Goal: Find specific page/section: Find specific page/section

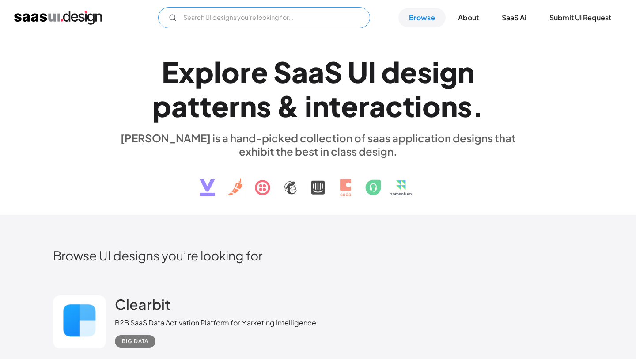
click at [234, 26] on input "Email Form" at bounding box center [264, 17] width 212 height 21
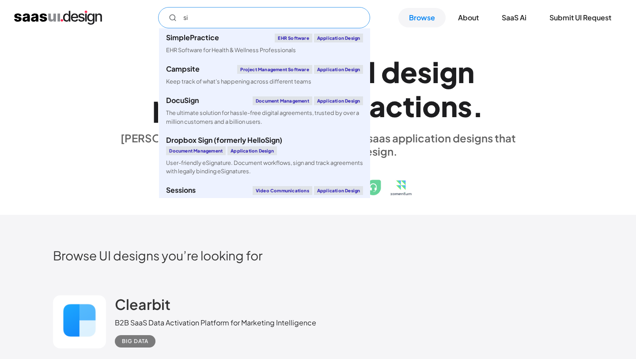
type input "s"
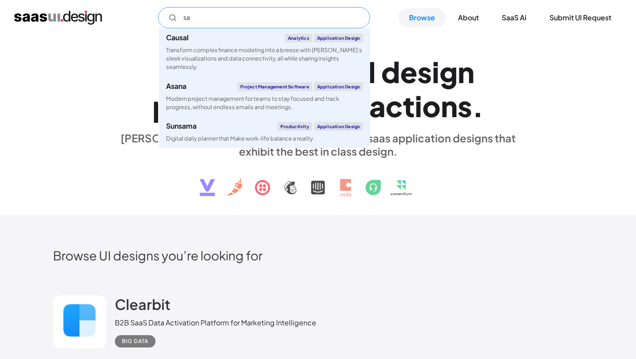
type input "s"
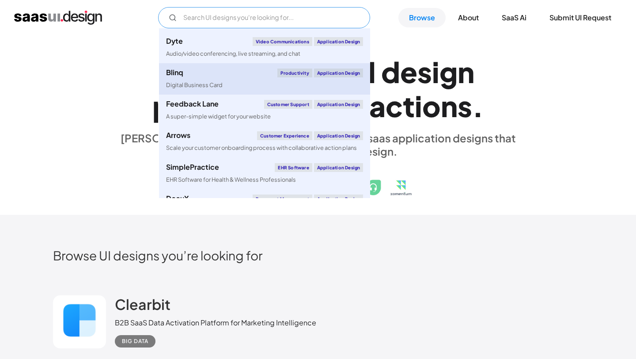
scroll to position [278, 0]
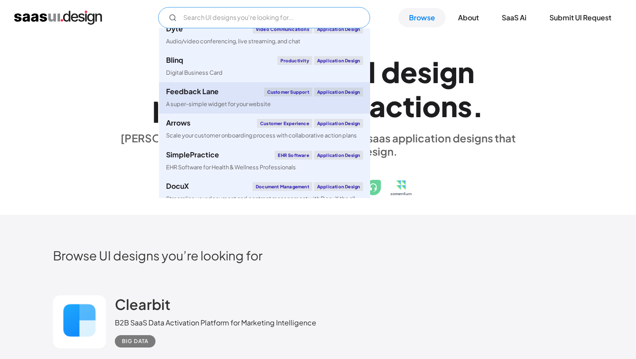
click at [232, 109] on link "Feedback Lane Customer Support Application Design A super-simple widget for you…" at bounding box center [264, 97] width 211 height 31
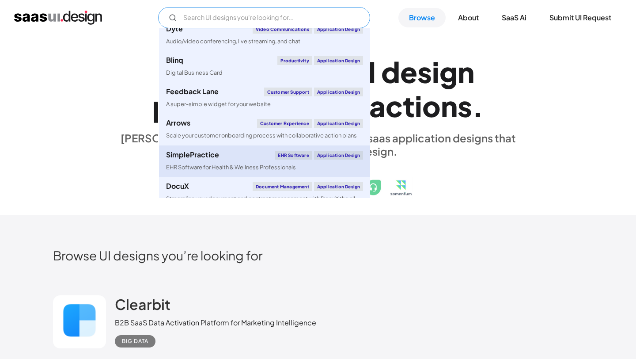
click at [241, 161] on link "SimplePractice EHR Software Application Design EHR Software for Health & Wellne…" at bounding box center [264, 160] width 211 height 31
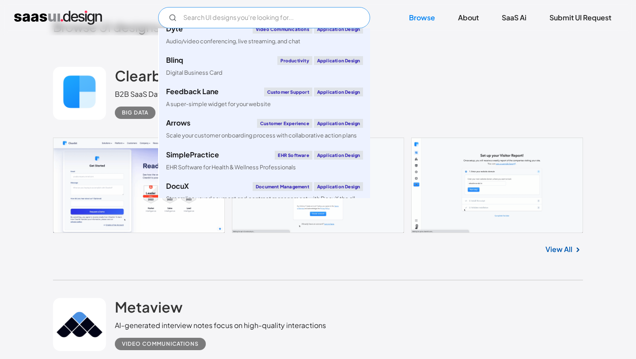
scroll to position [0, 0]
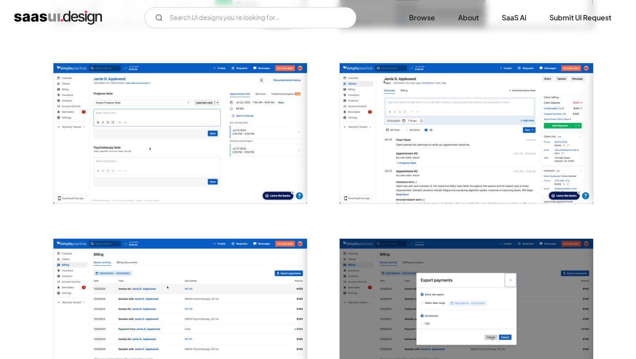
scroll to position [705, 0]
